Goal: Transaction & Acquisition: Obtain resource

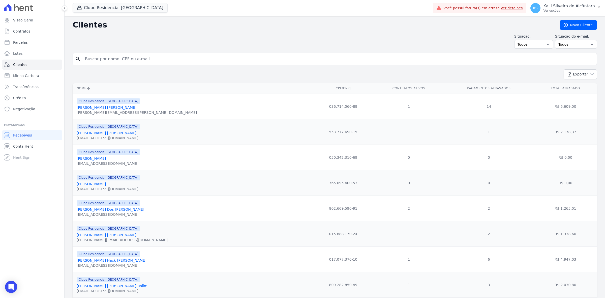
click at [155, 59] on input "search" at bounding box center [338, 59] width 513 height 10
type input "[PERSON_NAME]"
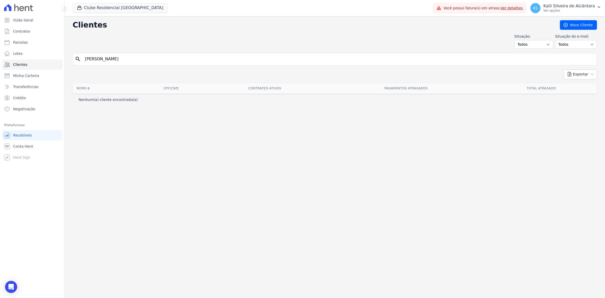
click at [130, 62] on input "[PERSON_NAME]" at bounding box center [338, 59] width 513 height 10
type input "[PERSON_NAME]"
click at [104, 10] on button "Clube Residencial [GEOGRAPHIC_DATA]" at bounding box center [120, 8] width 95 height 10
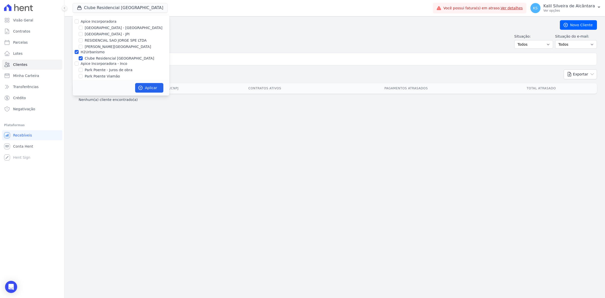
click at [107, 28] on label "[GEOGRAPHIC_DATA] - [GEOGRAPHIC_DATA]" at bounding box center [124, 27] width 78 height 5
click at [83, 28] on input "[GEOGRAPHIC_DATA] - [GEOGRAPHIC_DATA]" at bounding box center [81, 28] width 4 height 4
checkbox input "true"
click at [107, 23] on label "Apice Incorporadora" at bounding box center [99, 21] width 36 height 4
click at [79, 23] on input "Apice Incorporadora" at bounding box center [77, 21] width 4 height 4
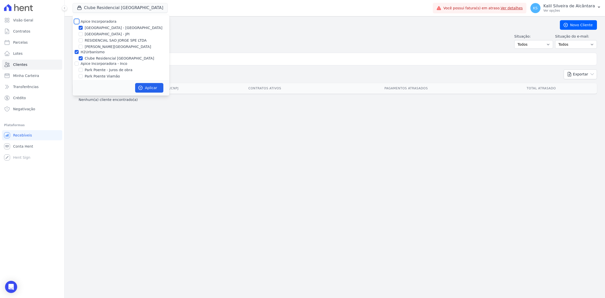
checkbox input "true"
click at [101, 61] on div "Apice Incorporadora [GEOGRAPHIC_DATA] - [GEOGRAPHIC_DATA] [GEOGRAPHIC_DATA] - J…" at bounding box center [121, 52] width 97 height 74
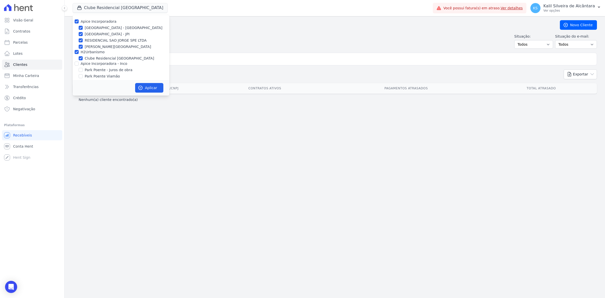
click at [113, 68] on label "Park Poente - Juros de obra" at bounding box center [109, 69] width 48 height 5
click at [83, 68] on input "Park Poente - Juros de obra" at bounding box center [81, 70] width 4 height 4
checkbox input "true"
click at [114, 67] on div "Apice Incorporadora [GEOGRAPHIC_DATA] - [GEOGRAPHIC_DATA] [GEOGRAPHIC_DATA] - J…" at bounding box center [121, 52] width 97 height 74
click at [114, 66] on label "Apice Incorporadora - Inco" at bounding box center [104, 63] width 47 height 4
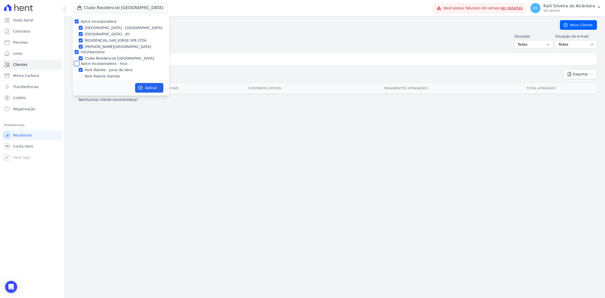
click at [79, 66] on input "Apice Incorporadora - Inco" at bounding box center [77, 63] width 4 height 4
checkbox input "true"
click at [144, 87] on button "Aplicar" at bounding box center [149, 88] width 28 height 10
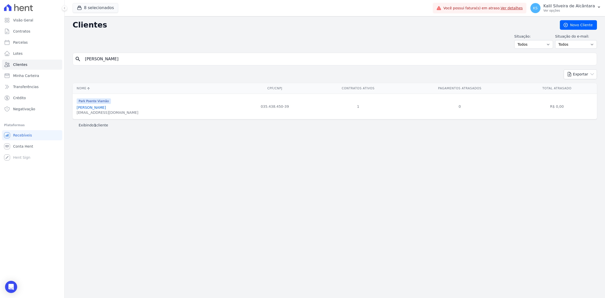
click at [86, 108] on link "[PERSON_NAME]" at bounding box center [91, 107] width 29 height 4
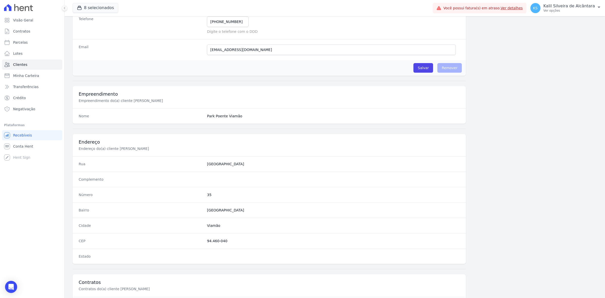
scroll to position [175, 0]
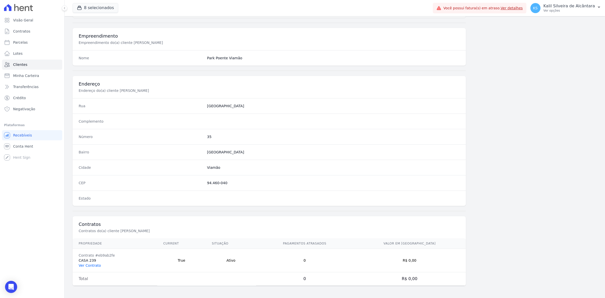
click at [96, 264] on link "Ver Contrato" at bounding box center [90, 265] width 22 height 4
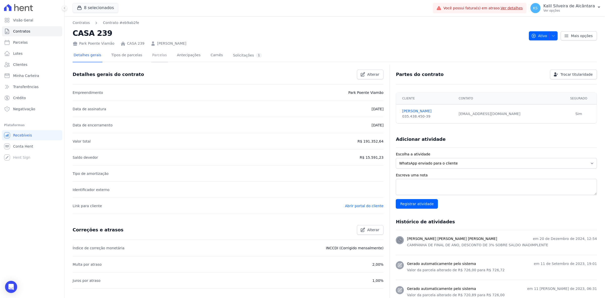
click at [153, 57] on link "Parcelas" at bounding box center [159, 55] width 17 height 13
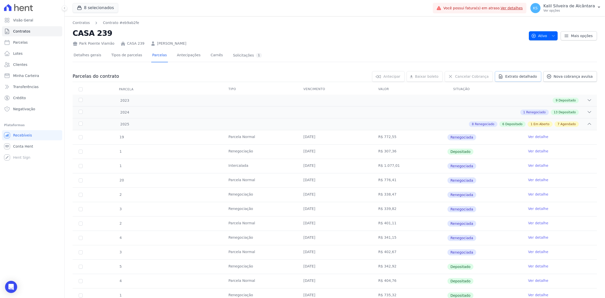
click at [526, 78] on span "Extrato detalhado" at bounding box center [521, 76] width 32 height 5
click at [584, 76] on span "Exportar PDF" at bounding box center [588, 76] width 26 height 5
click at [588, 84] on span "Exportar XLSX" at bounding box center [587, 84] width 29 height 5
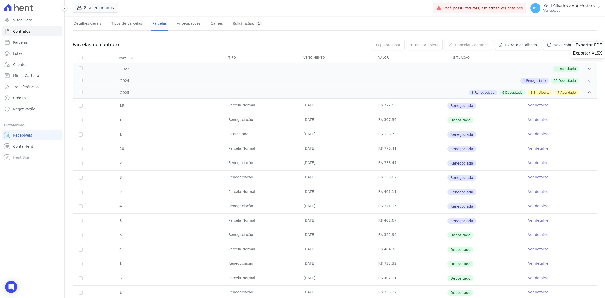
scroll to position [63, 0]
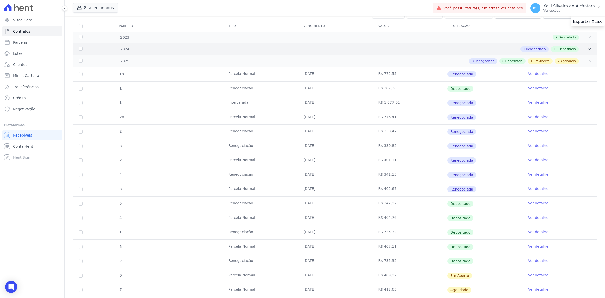
click at [567, 51] on span "Depositado" at bounding box center [566, 49] width 17 height 5
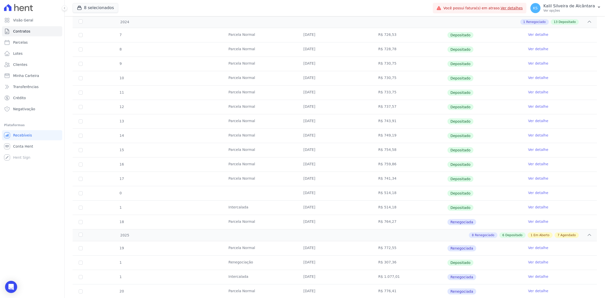
scroll to position [158, 0]
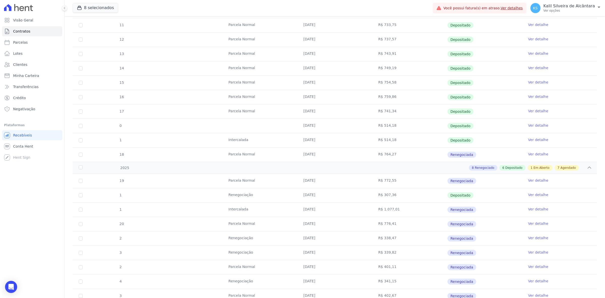
drag, startPoint x: 389, startPoint y: 154, endPoint x: 418, endPoint y: 154, distance: 29.2
click at [418, 154] on td "R$ 764,27" at bounding box center [409, 154] width 75 height 14
drag, startPoint x: 316, startPoint y: 156, endPoint x: 328, endPoint y: 156, distance: 11.3
click at [328, 156] on tr "18 [GEOGRAPHIC_DATA] [DATE] R$ 764,27 Renegociada Ver detalhe" at bounding box center [335, 154] width 524 height 14
drag, startPoint x: 294, startPoint y: 184, endPoint x: 353, endPoint y: 181, distance: 58.8
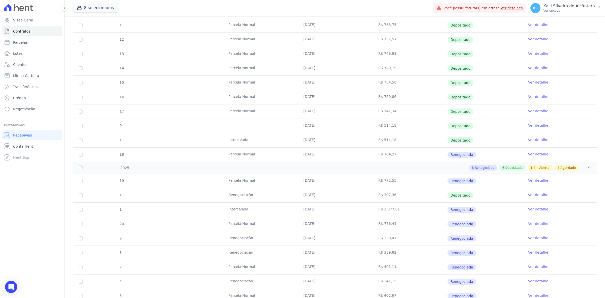
click at [353, 181] on tr "19 [GEOGRAPHIC_DATA] [DATE] R$ 772,55 Renegociada Ver detalhe" at bounding box center [335, 181] width 524 height 14
